Goal: Task Accomplishment & Management: Use online tool/utility

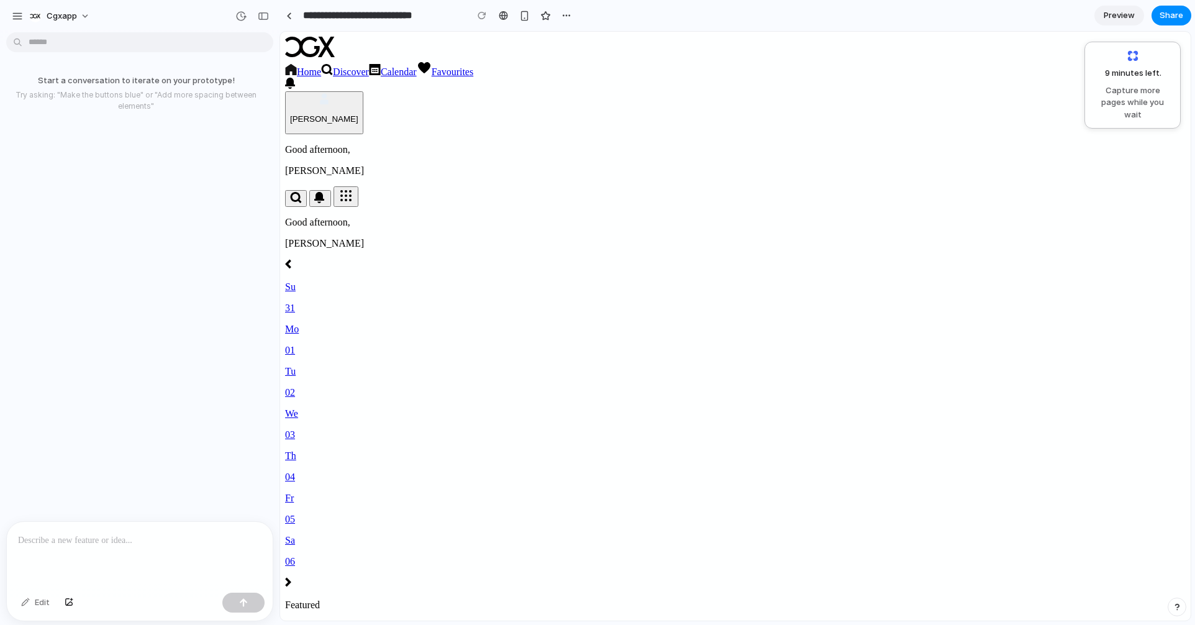
click at [369, 66] on link "Discover" at bounding box center [345, 71] width 48 height 11
click at [369, 71] on link "Discover" at bounding box center [345, 71] width 48 height 11
click at [369, 75] on link "Discover" at bounding box center [345, 71] width 48 height 11
click at [417, 72] on link "Calendar" at bounding box center [393, 71] width 48 height 11
click at [107, 544] on p at bounding box center [139, 540] width 243 height 15
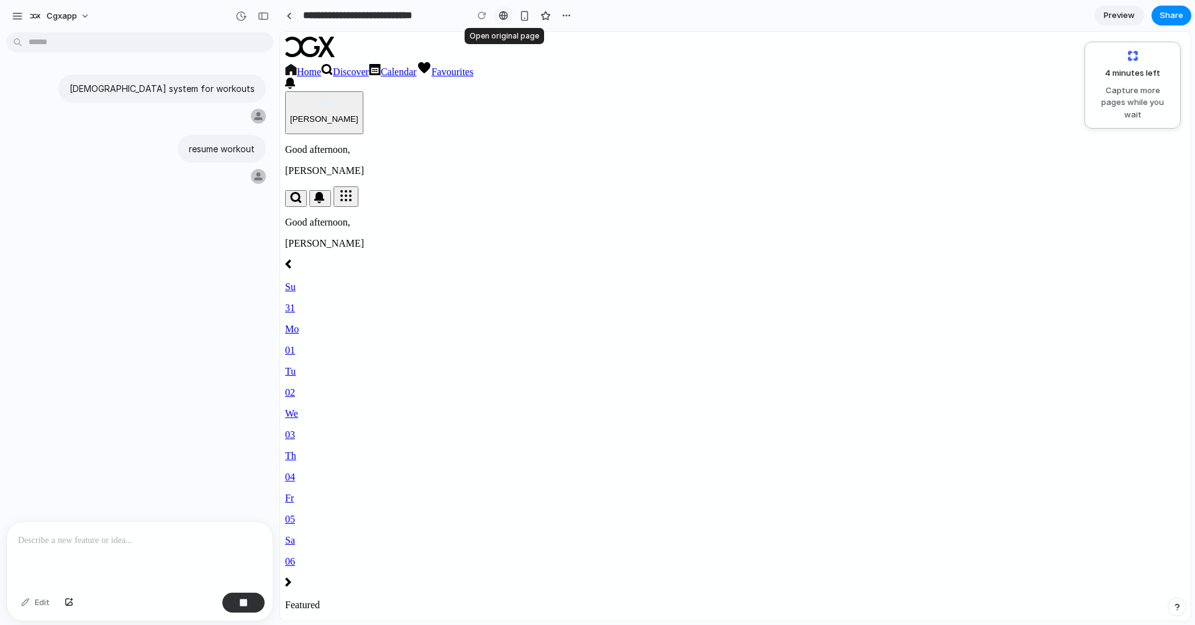
click at [507, 14] on link at bounding box center [503, 15] width 19 height 19
click at [521, 14] on div "button" at bounding box center [524, 16] width 11 height 11
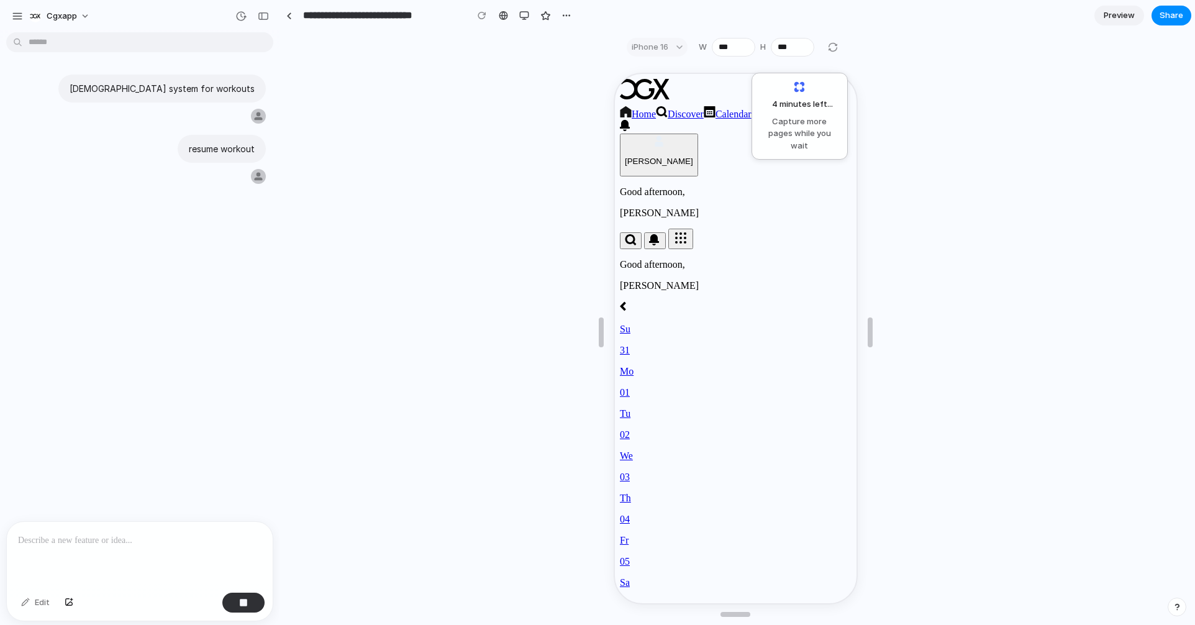
click at [624, 618] on img at bounding box center [621, 623] width 6 height 10
click at [798, 91] on div "4 minutes left ... Capture more pages while you wait" at bounding box center [800, 116] width 80 height 71
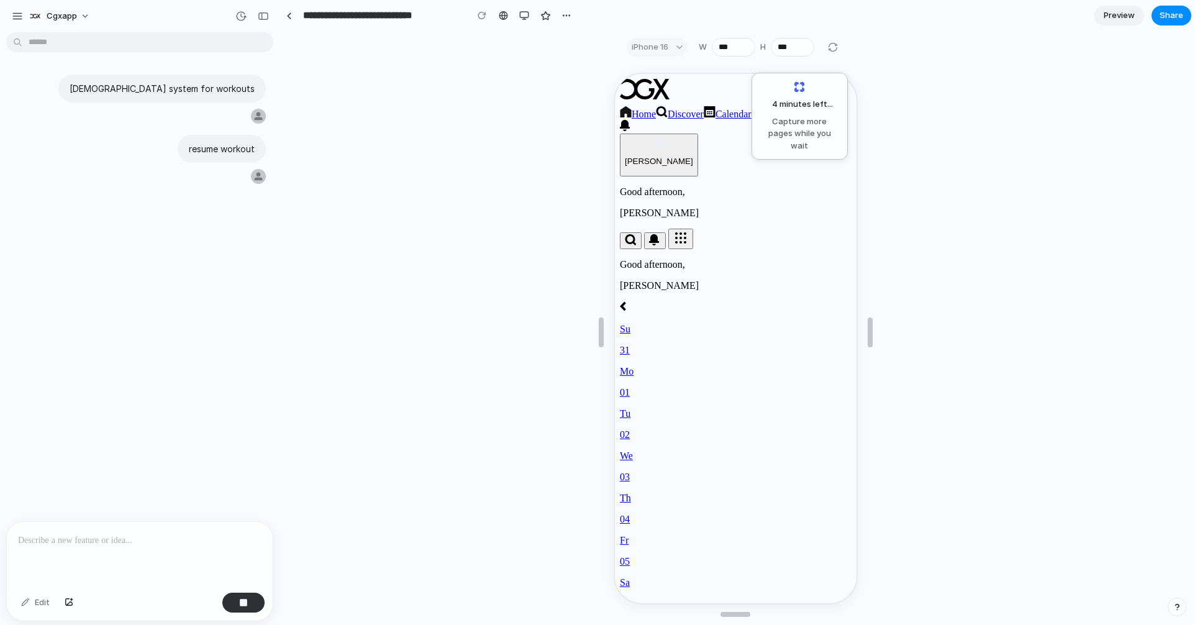
click at [647, 49] on div "iPhone 16" at bounding box center [657, 47] width 61 height 19
click at [527, 16] on div "button" at bounding box center [524, 16] width 10 height 10
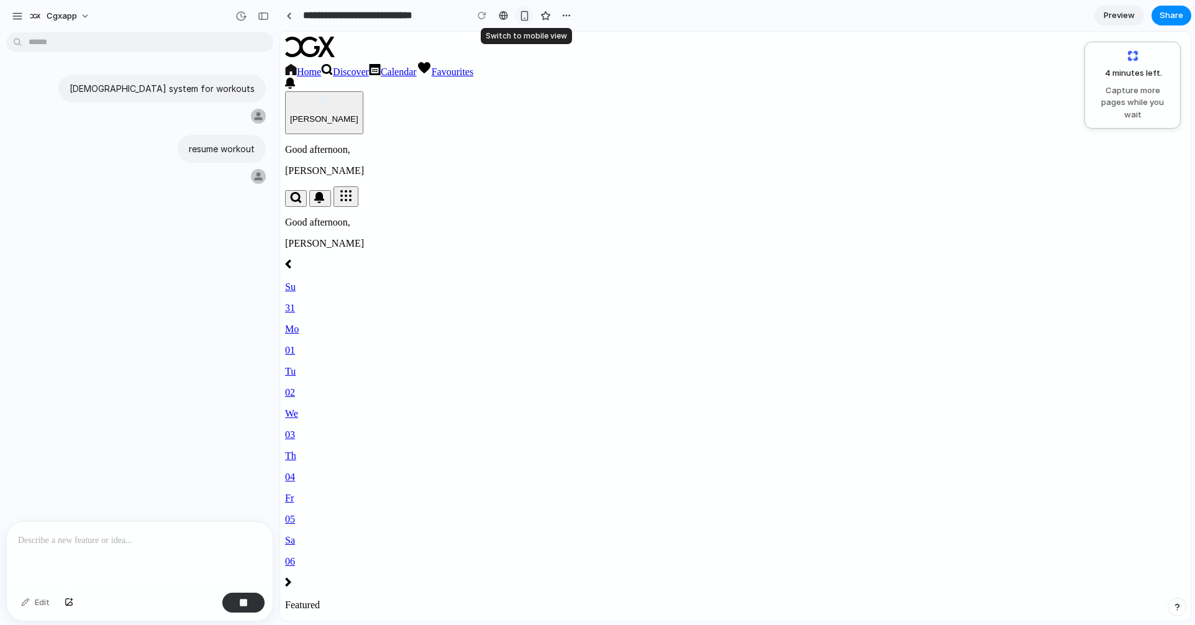
click at [527, 16] on div "button" at bounding box center [524, 16] width 11 height 11
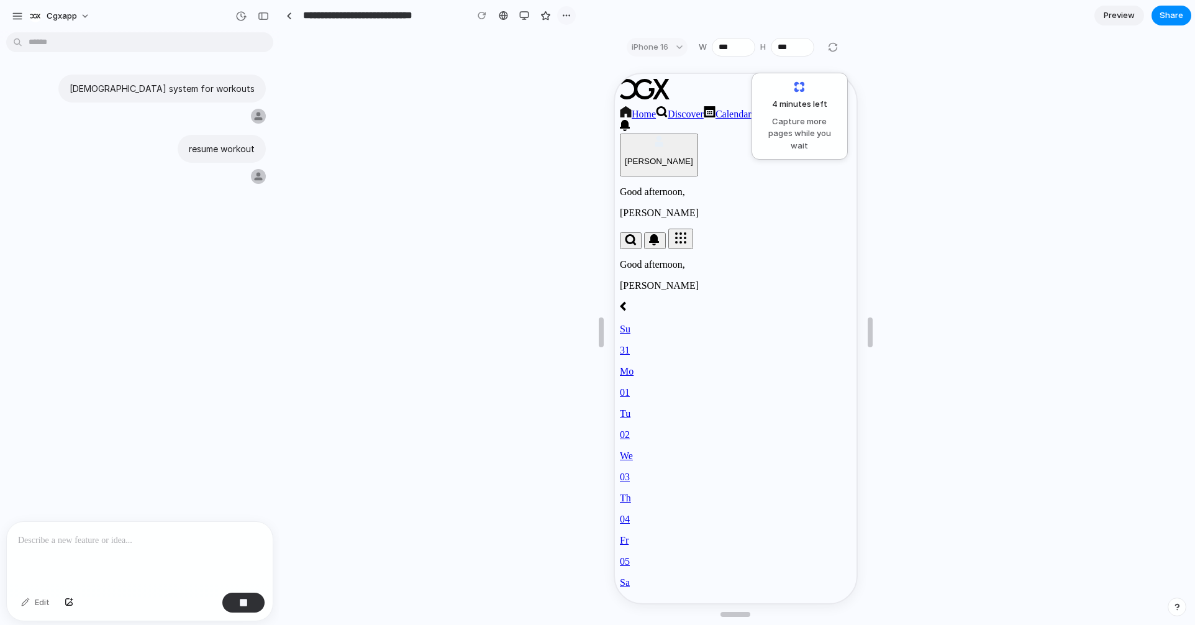
click at [564, 17] on div "button" at bounding box center [566, 16] width 10 height 10
click at [565, 17] on div "Duplicate Delete" at bounding box center [597, 312] width 1195 height 625
click at [243, 144] on p "resume workout" at bounding box center [222, 148] width 66 height 13
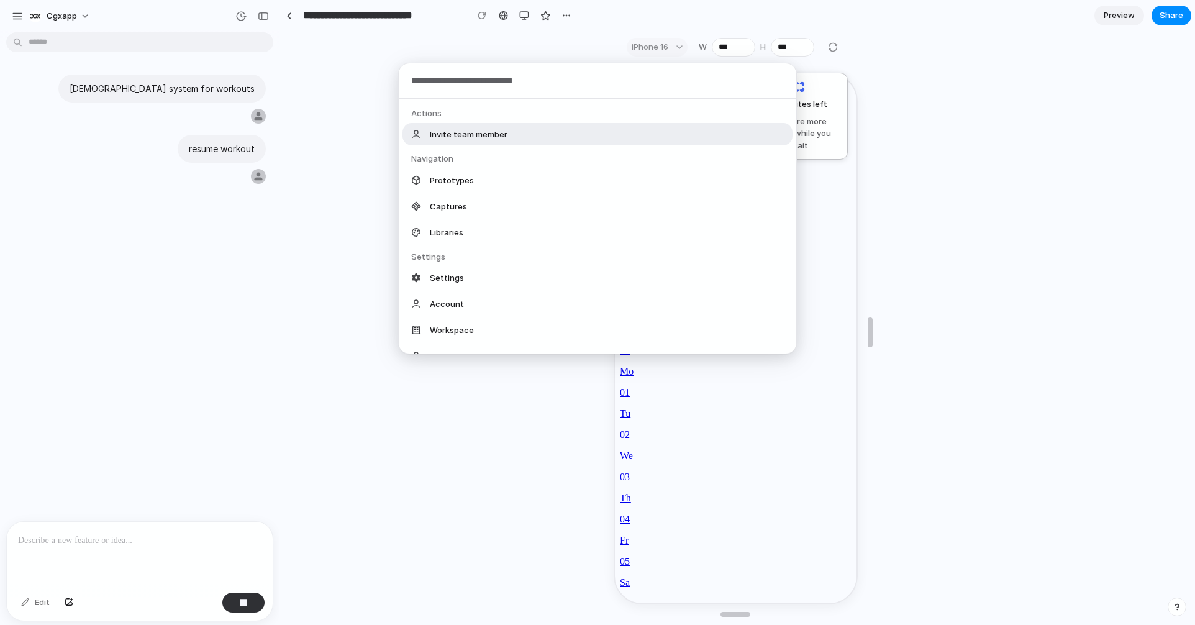
click at [103, 43] on body "**********" at bounding box center [597, 312] width 1195 height 625
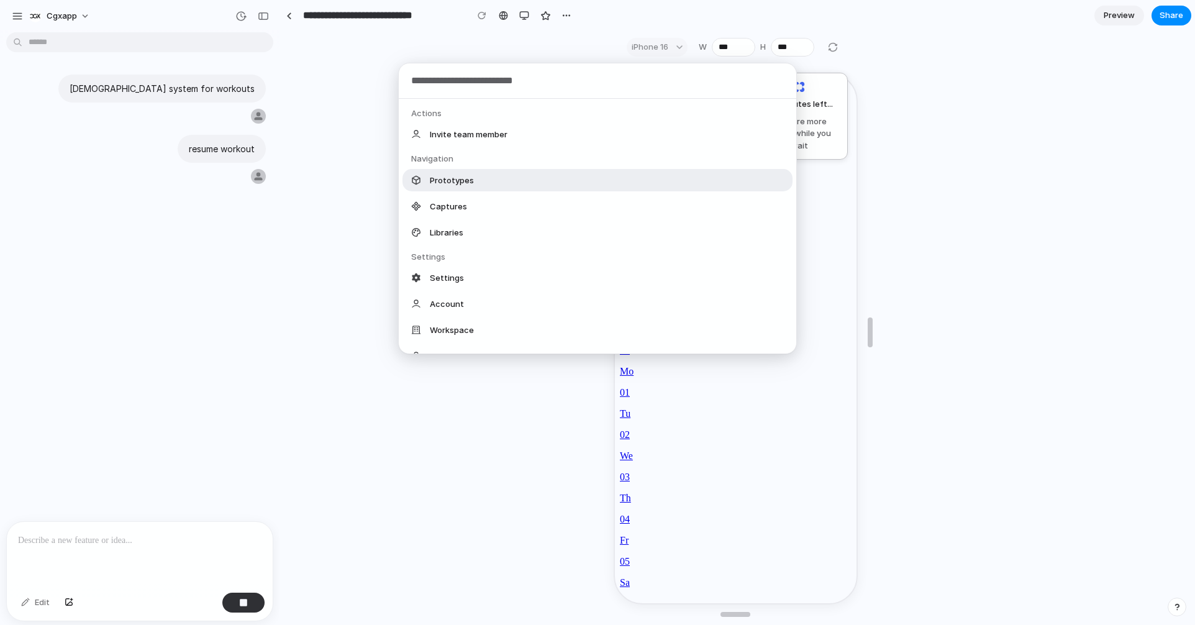
click at [449, 176] on span "Prototypes" at bounding box center [452, 180] width 44 height 12
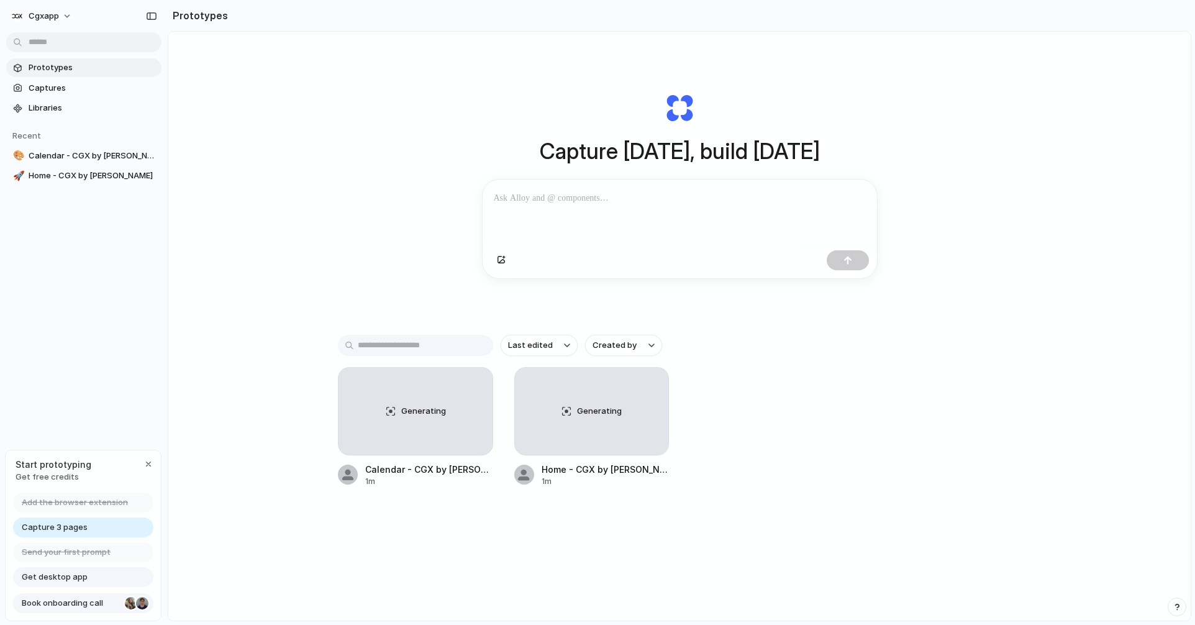
click at [100, 604] on span "Book onboarding call" at bounding box center [71, 603] width 98 height 12
click at [63, 111] on span "Libraries" at bounding box center [93, 108] width 128 height 12
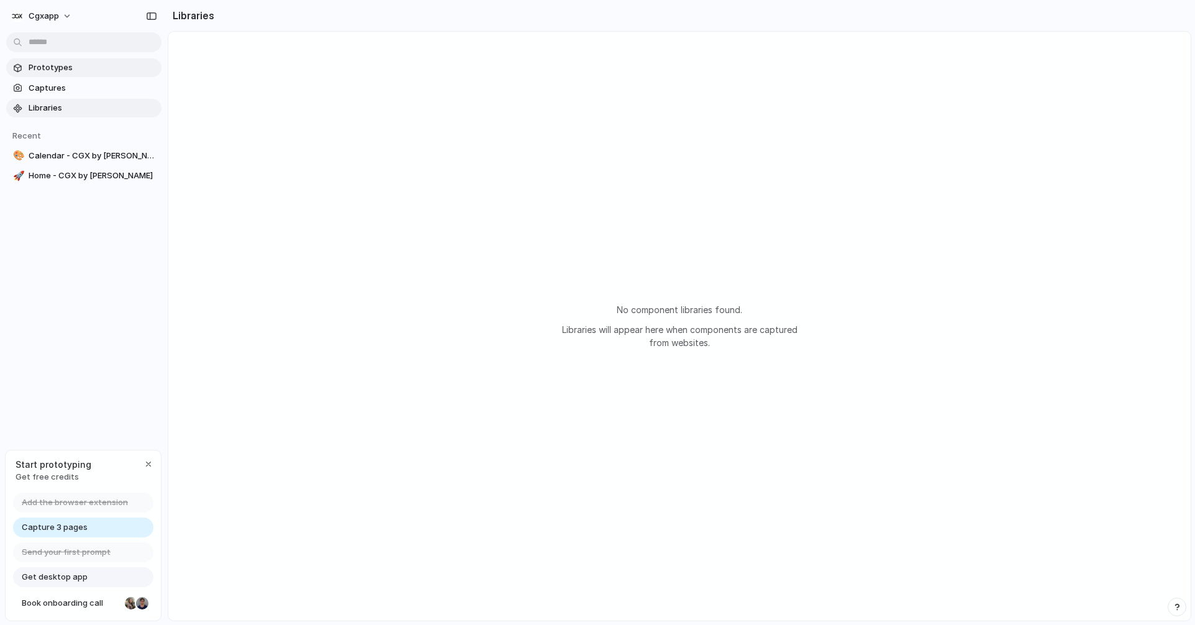
click at [66, 64] on span "Prototypes" at bounding box center [93, 67] width 128 height 12
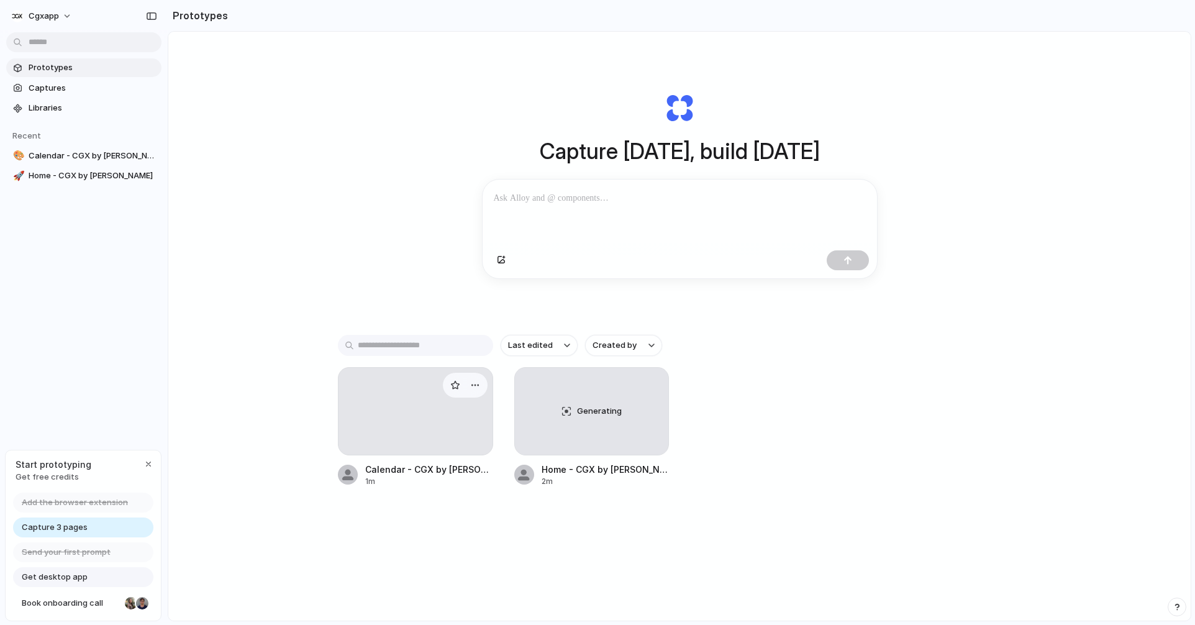
click at [389, 468] on div "Calendar - CGX by [PERSON_NAME]" at bounding box center [429, 469] width 128 height 13
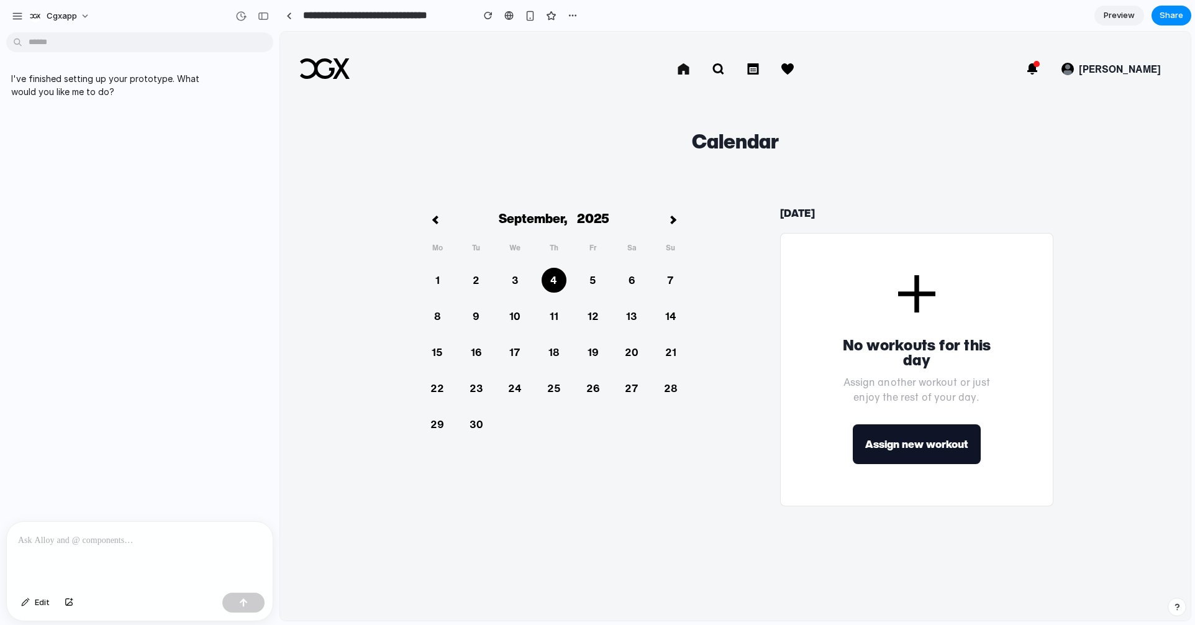
click at [152, 163] on div "I've finished setting up your prototype. What would you like me to do?" at bounding box center [136, 279] width 272 height 484
click at [81, 545] on p at bounding box center [139, 540] width 243 height 15
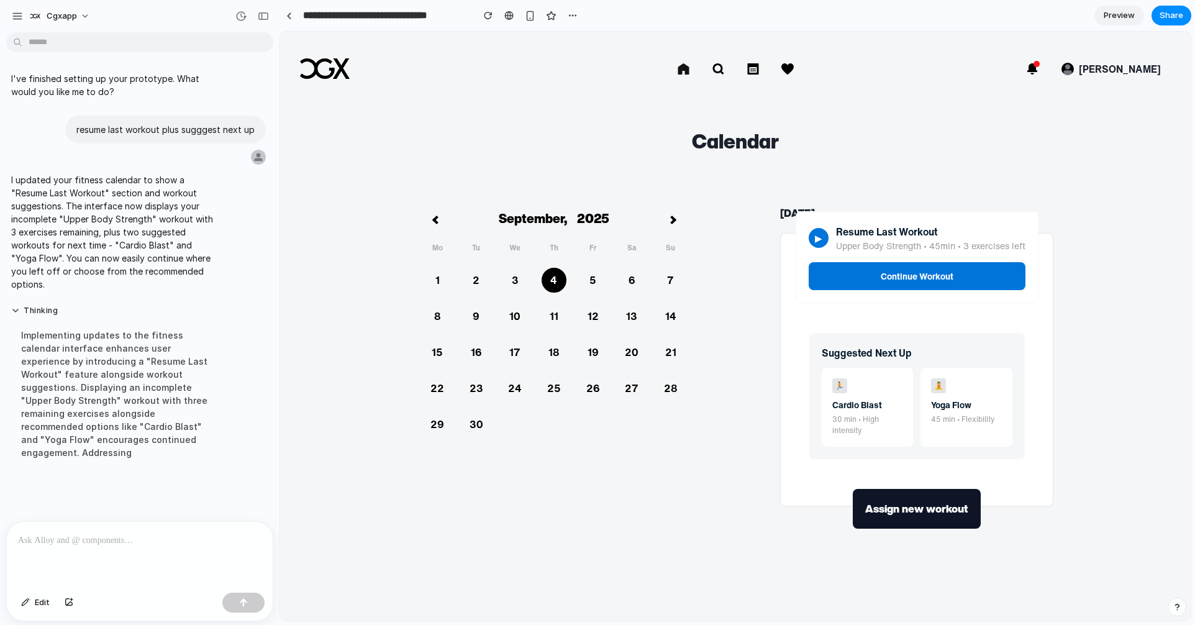
click at [1109, 262] on div "Calendar [DATE] Mo Tu We Th Fr Sa Su 1 2 3 4 5 6 7 8 9 10 11 12 13 14 15 16 17 …" at bounding box center [735, 404] width 910 height 596
click at [818, 238] on div "▶" at bounding box center [819, 238] width 20 height 20
click at [876, 273] on button "Continue Workout" at bounding box center [917, 276] width 217 height 28
click at [956, 419] on p "45 min • Flexibility" at bounding box center [966, 419] width 71 height 11
click at [864, 422] on p "30 min • High intensity" at bounding box center [867, 425] width 71 height 22
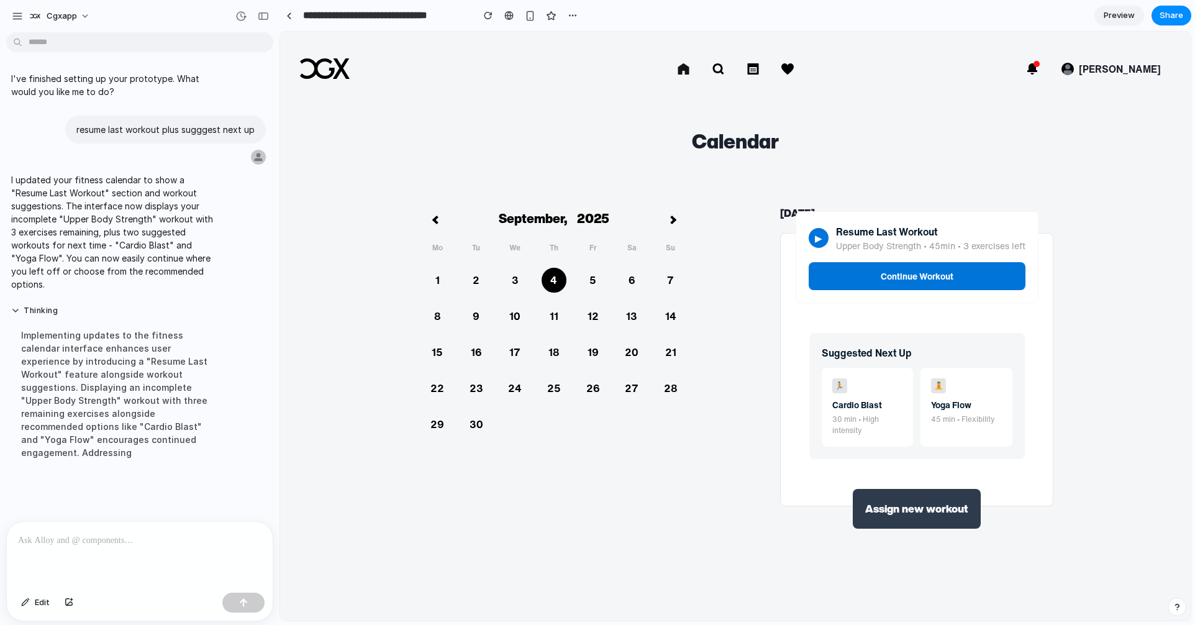
click at [893, 498] on link "Assign new workout" at bounding box center [917, 509] width 128 height 40
click at [896, 141] on div "Calendar" at bounding box center [735, 141] width 761 height 50
click at [839, 241] on p "Upper Body Strength • 45min • 3 exercises left" at bounding box center [930, 245] width 189 height 13
click at [815, 235] on div "▶" at bounding box center [819, 238] width 20 height 20
click at [853, 260] on div "▶ Resume Last Workout Upper Body Strength • 45min • 3 exercises left Continue W…" at bounding box center [917, 257] width 243 height 92
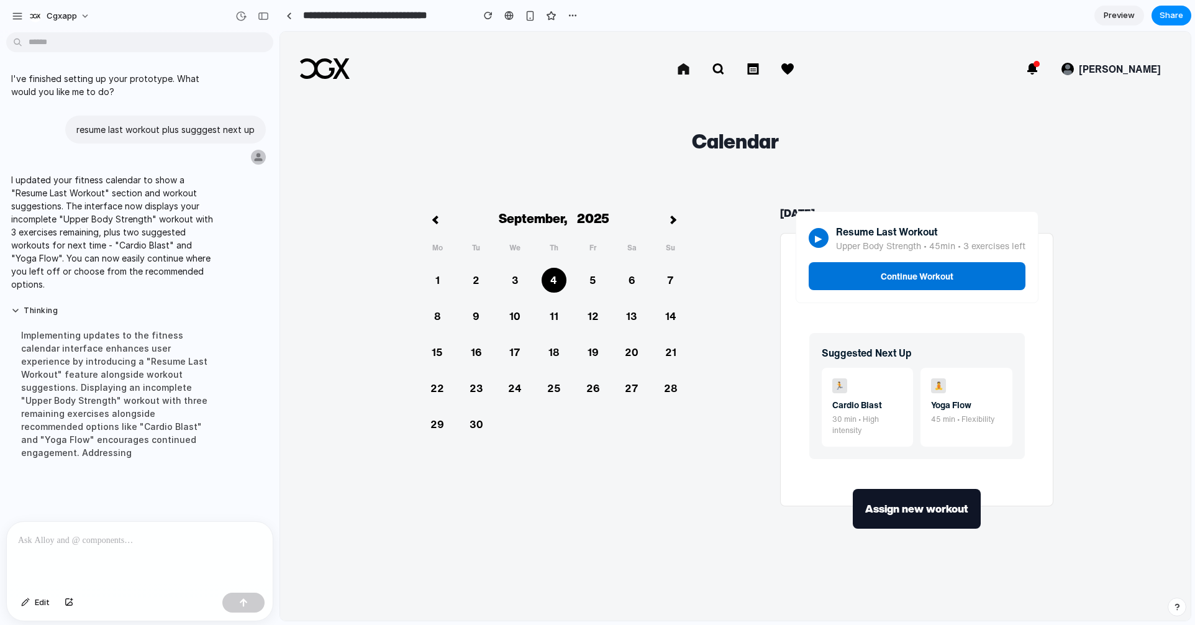
click at [887, 101] on div "[PERSON_NAME]" at bounding box center [735, 69] width 910 height 75
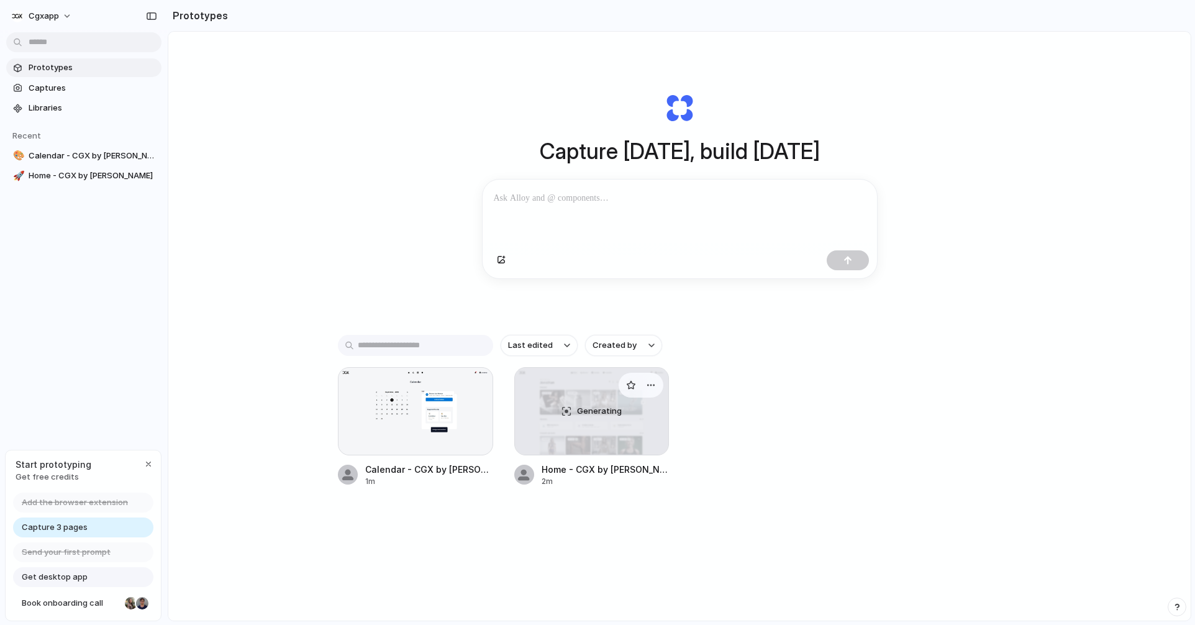
click at [606, 404] on div "Generating" at bounding box center [592, 411] width 154 height 87
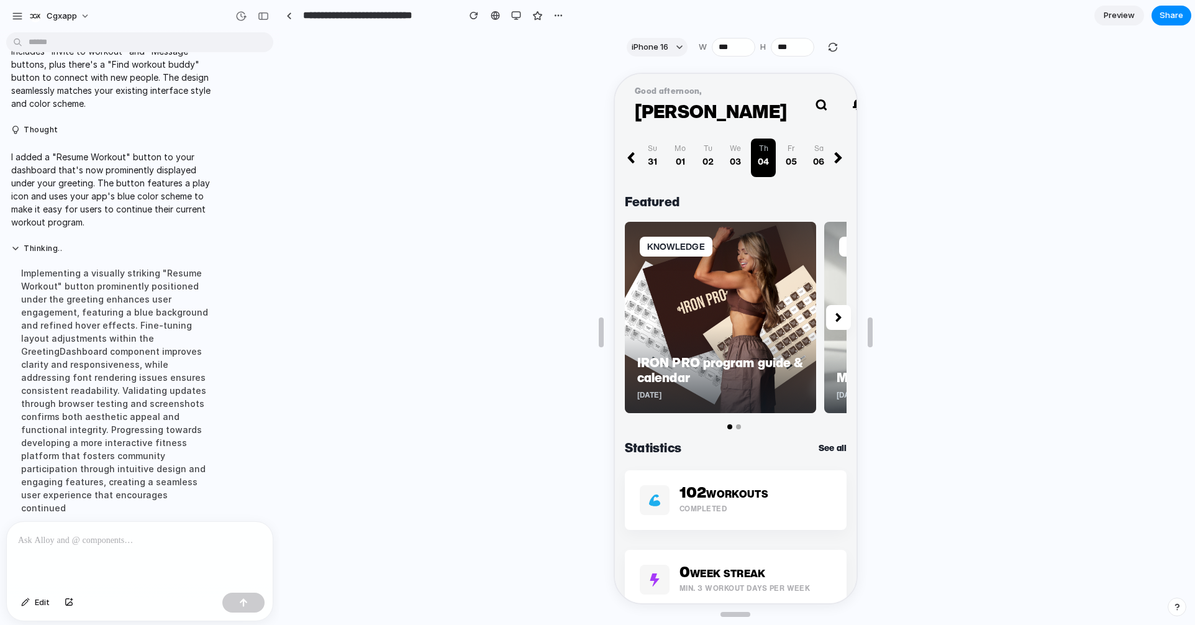
click at [882, 95] on button "button" at bounding box center [894, 103] width 25 height 25
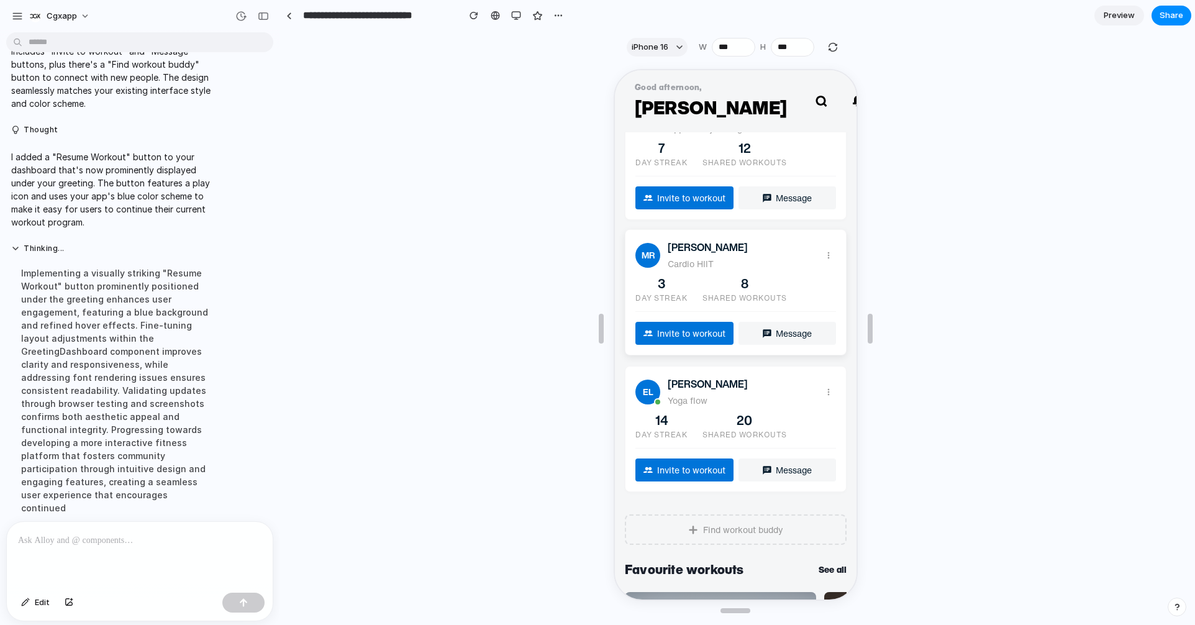
scroll to position [752, 0]
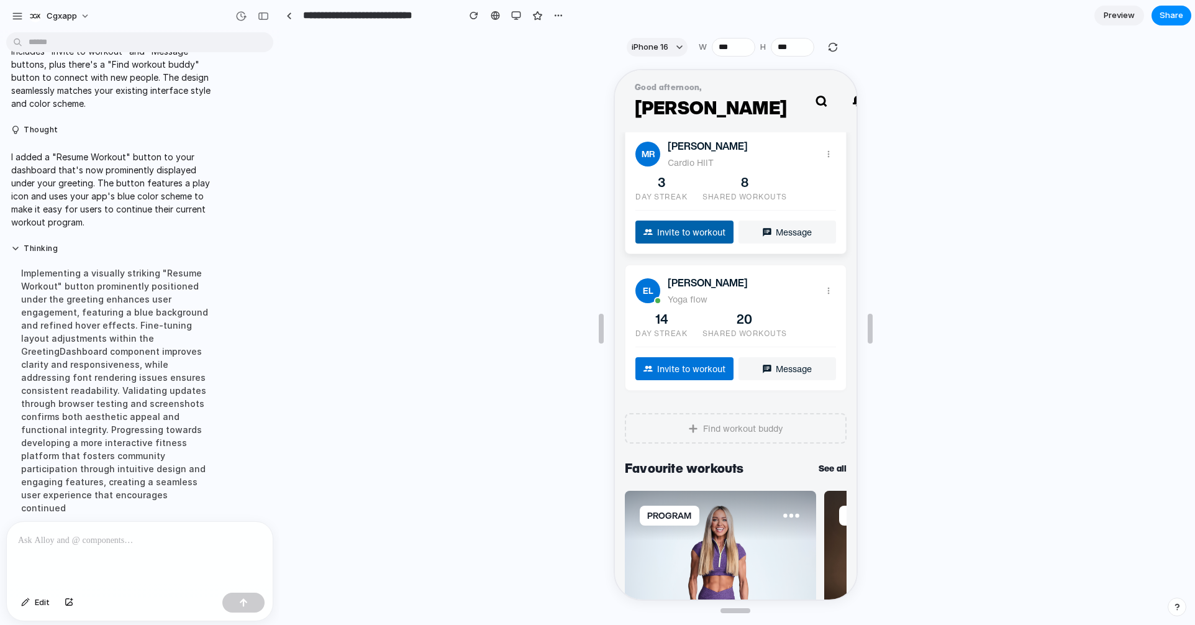
click at [689, 230] on span "Invite to workout" at bounding box center [689, 230] width 68 height 13
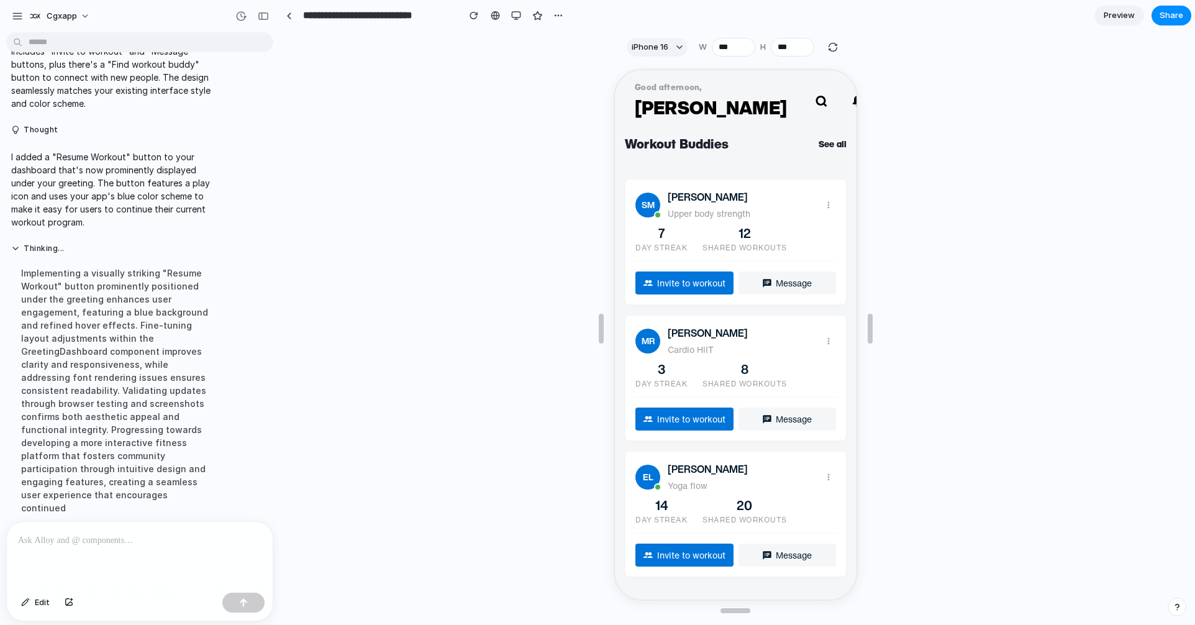
scroll to position [558, 0]
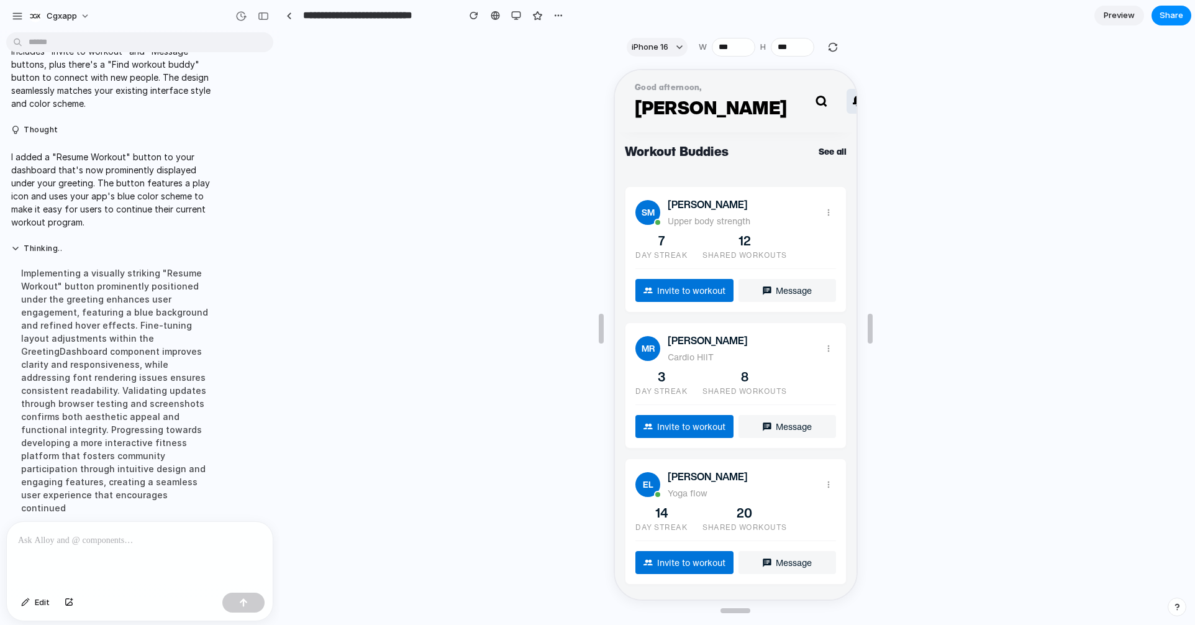
click at [851, 101] on img "button" at bounding box center [857, 99] width 12 height 11
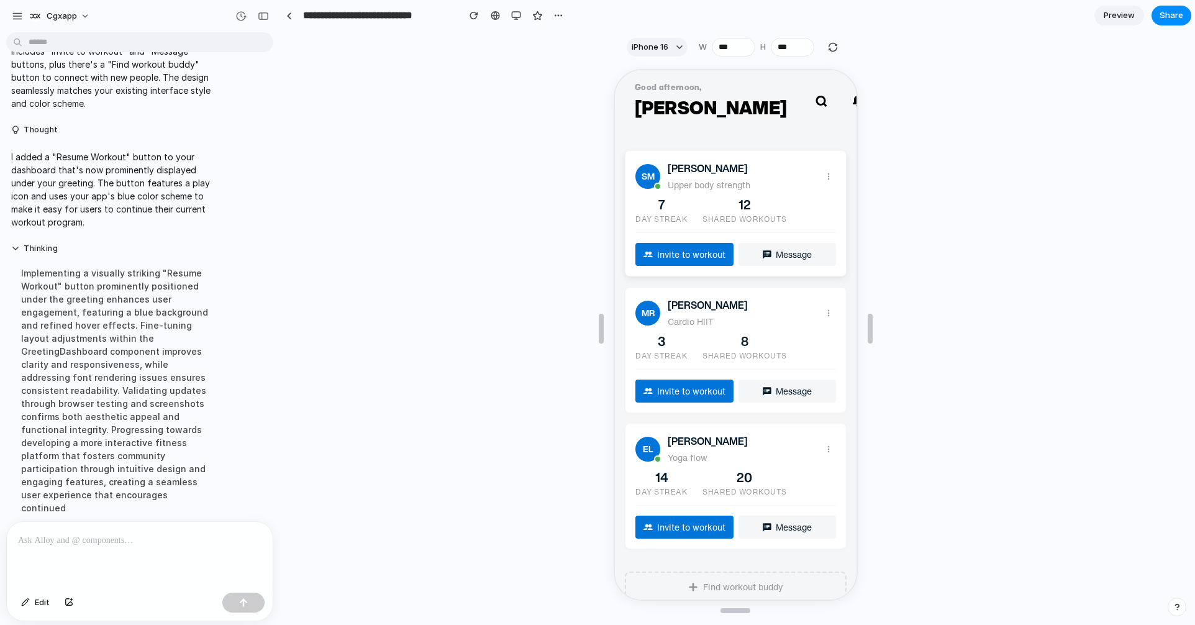
scroll to position [615, 0]
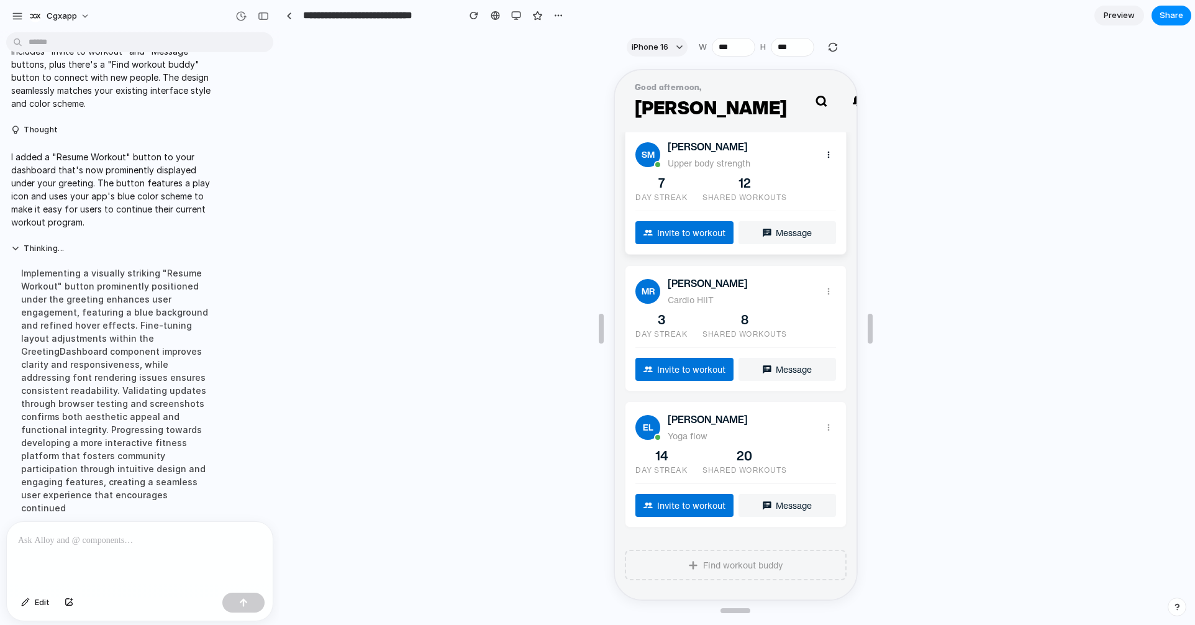
click at [828, 150] on icon at bounding box center [827, 153] width 10 height 10
click at [828, 146] on button at bounding box center [826, 153] width 15 height 15
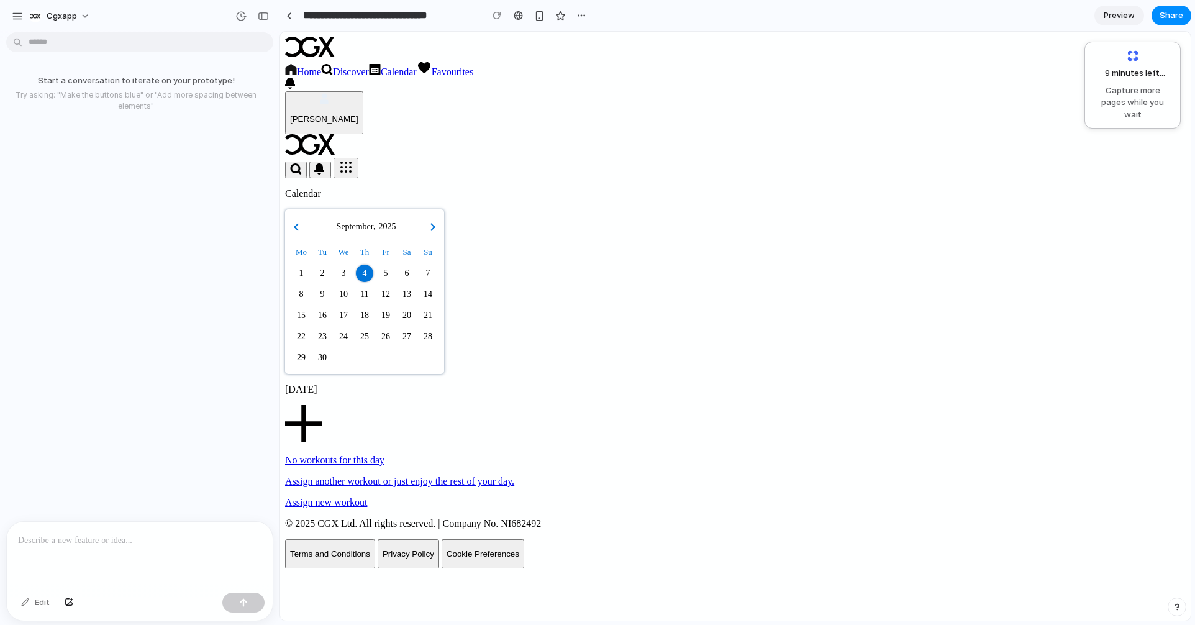
click at [96, 550] on div at bounding box center [140, 555] width 266 height 66
click at [106, 561] on div at bounding box center [140, 555] width 266 height 66
click at [321, 67] on link "Home" at bounding box center [303, 71] width 36 height 11
